Goal: Transaction & Acquisition: Book appointment/travel/reservation

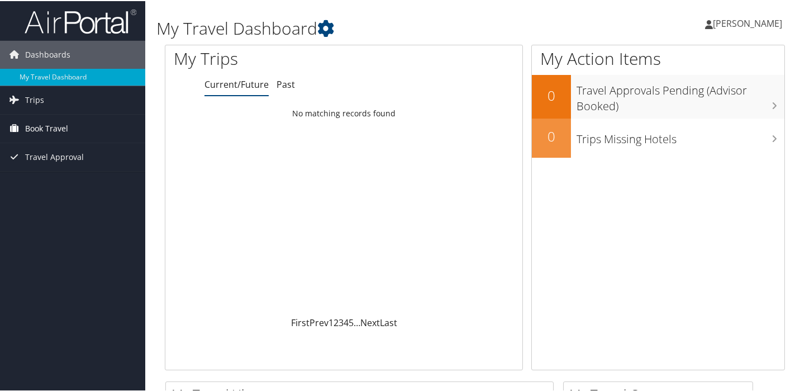
click at [51, 123] on span "Book Travel" at bounding box center [46, 127] width 43 height 28
click at [44, 158] on span "Travel Approval" at bounding box center [54, 156] width 59 height 28
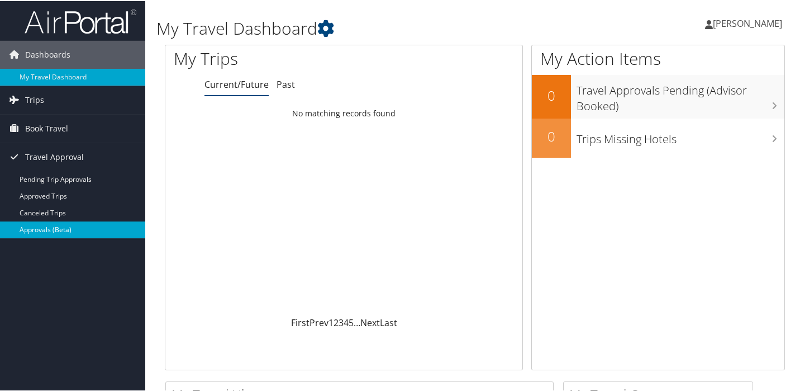
click at [41, 223] on link "Approvals (Beta)" at bounding box center [72, 228] width 145 height 17
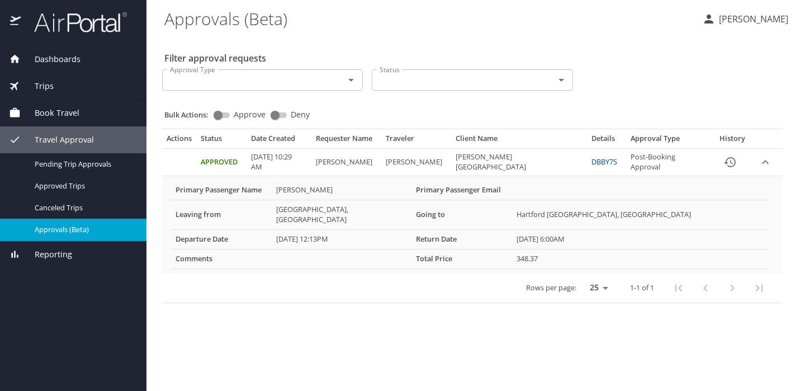
click at [53, 118] on span "Book Travel" at bounding box center [50, 113] width 59 height 12
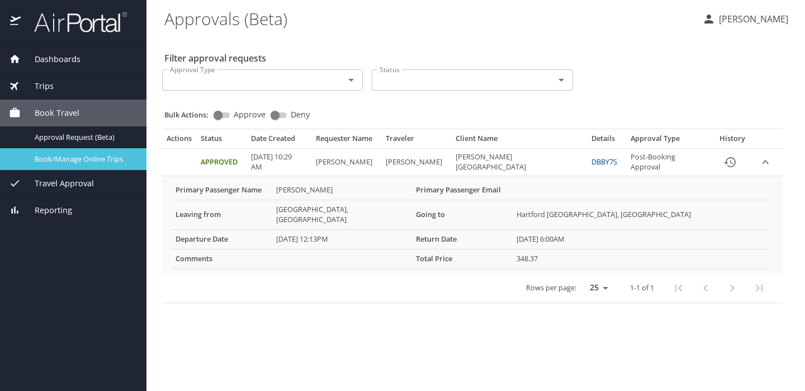
click at [54, 161] on span "Book/Manage Online Trips" at bounding box center [84, 159] width 98 height 11
